Goal: Task Accomplishment & Management: Manage account settings

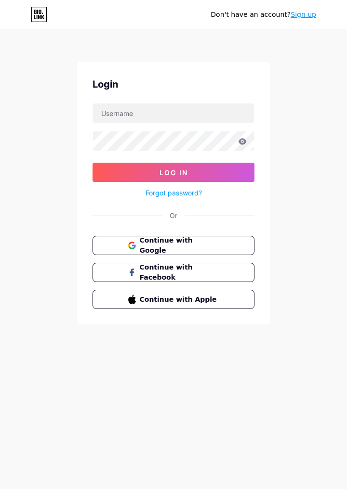
click at [235, 248] on button "Continue with Google" at bounding box center [173, 245] width 162 height 19
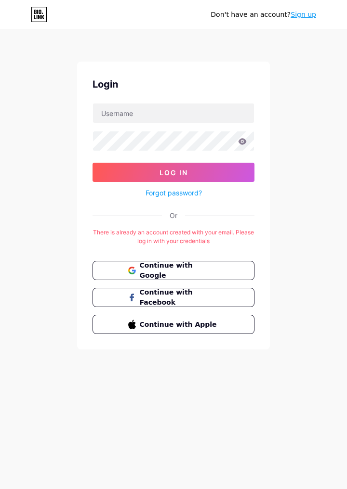
click at [221, 275] on button "Continue with Google" at bounding box center [173, 270] width 162 height 19
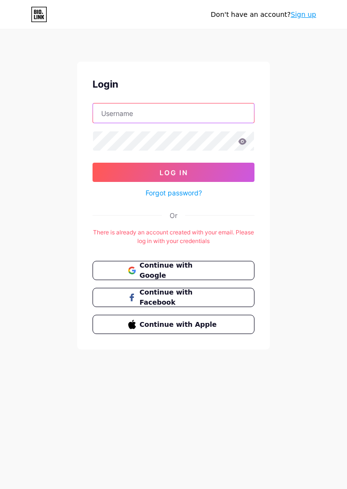
click at [183, 116] on input "text" at bounding box center [173, 113] width 161 height 19
type input "M"
type input "[EMAIL_ADDRESS][DOMAIN_NAME]"
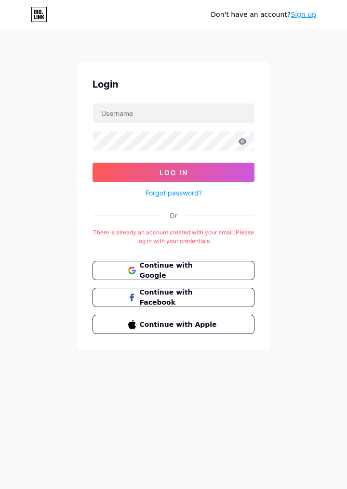
click at [184, 194] on link "Forgot password?" at bounding box center [173, 193] width 56 height 10
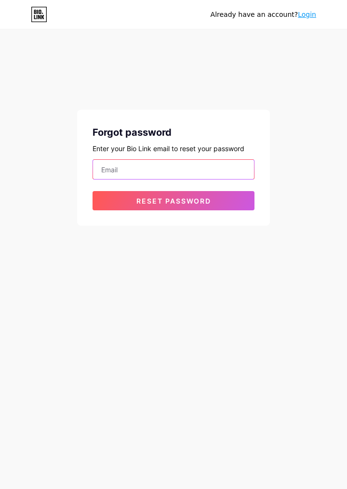
click at [159, 171] on input "email" at bounding box center [173, 169] width 161 height 19
type input "[EMAIL_ADDRESS][DOMAIN_NAME]"
click at [198, 201] on span "Reset password" at bounding box center [173, 201] width 75 height 8
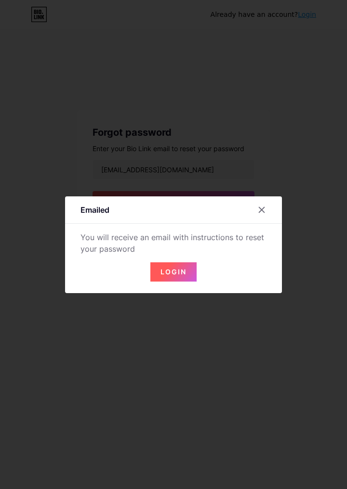
click at [184, 276] on span "Login" at bounding box center [173, 272] width 26 height 8
